Goal: Navigation & Orientation: Find specific page/section

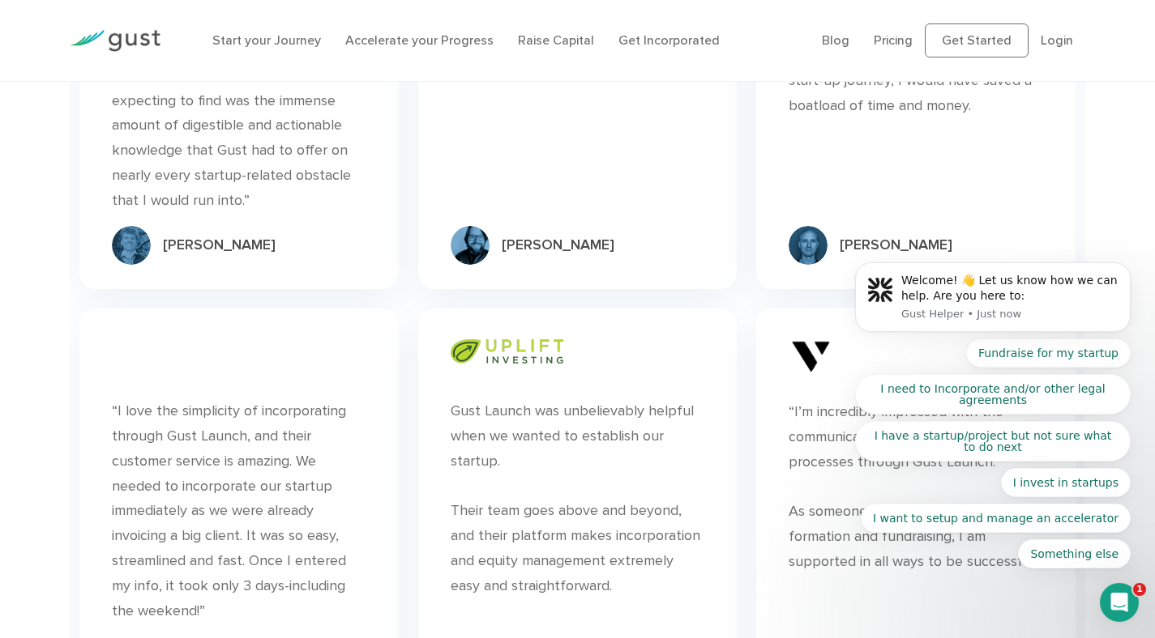
scroll to position [5207, 0]
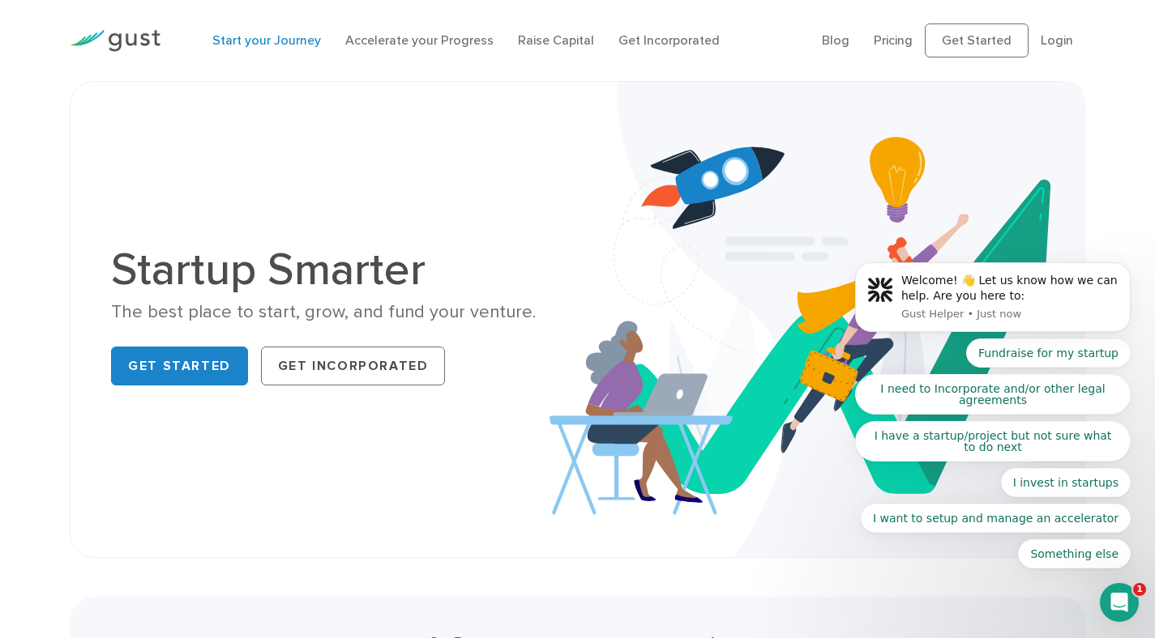
click at [288, 38] on link "Start your Journey" at bounding box center [266, 39] width 109 height 15
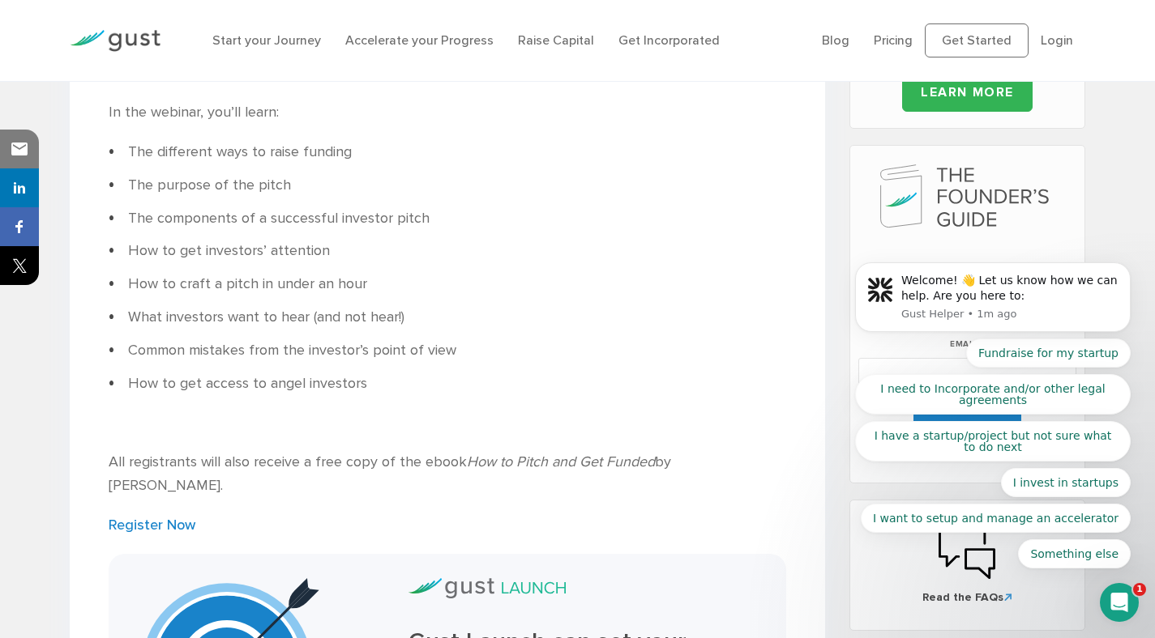
scroll to position [726, 0]
